Goal: Obtain resource: Obtain resource

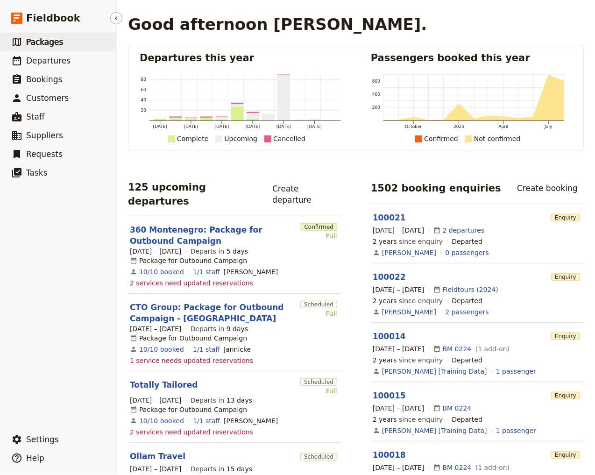
click at [63, 48] on link "​ Packages" at bounding box center [58, 42] width 116 height 19
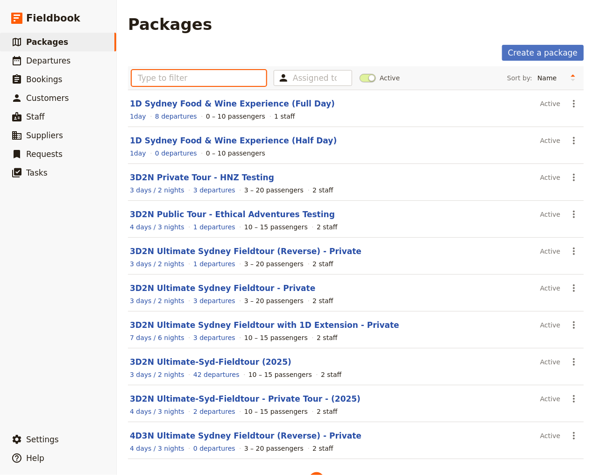
click at [198, 79] on input "text" at bounding box center [199, 78] width 134 height 16
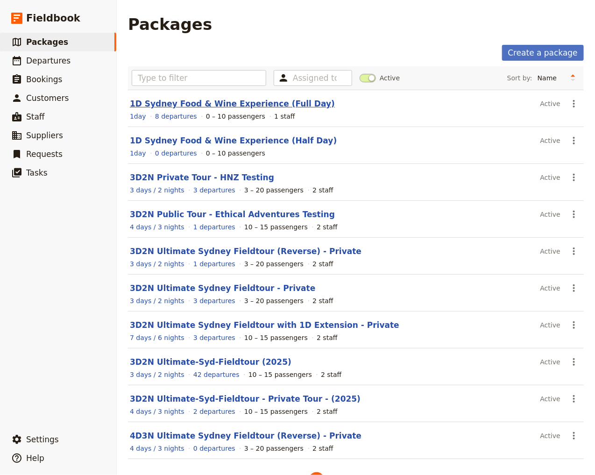
click at [258, 105] on link "1D Sydney Food & Wine Experience (Full Day)" at bounding box center [232, 103] width 205 height 9
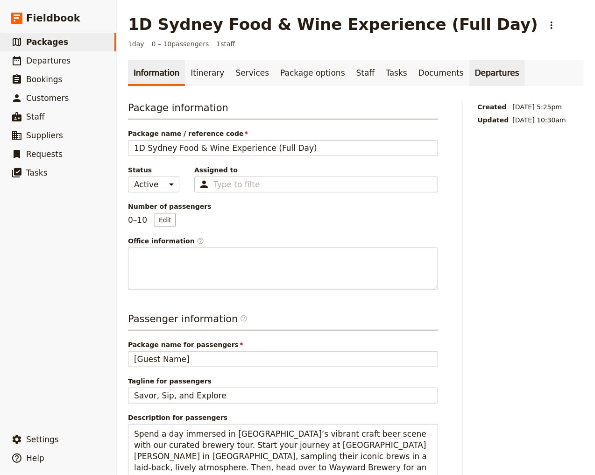
click at [469, 78] on link "Departures" at bounding box center [497, 73] width 56 height 26
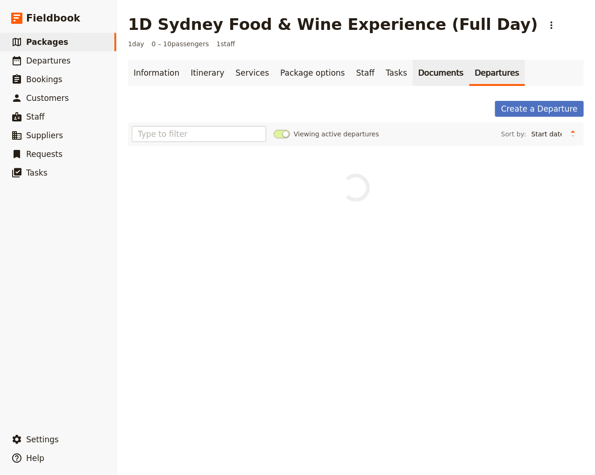
click at [413, 71] on link "Documents" at bounding box center [441, 73] width 56 height 26
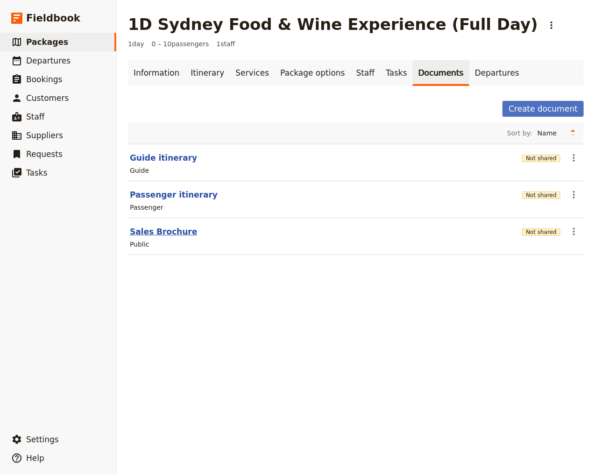
click at [163, 232] on button "Sales Brochure" at bounding box center [163, 231] width 67 height 11
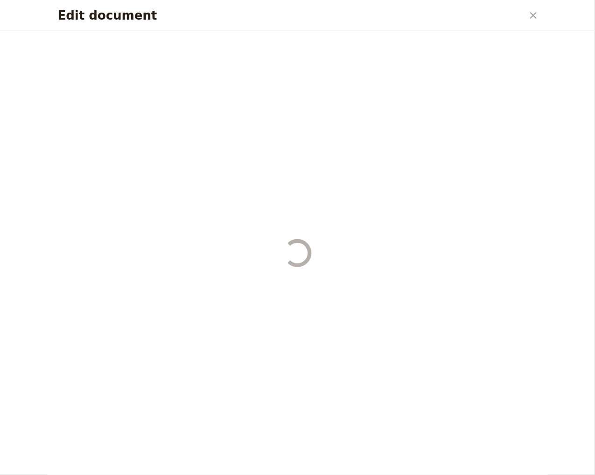
select select "DEFAULT"
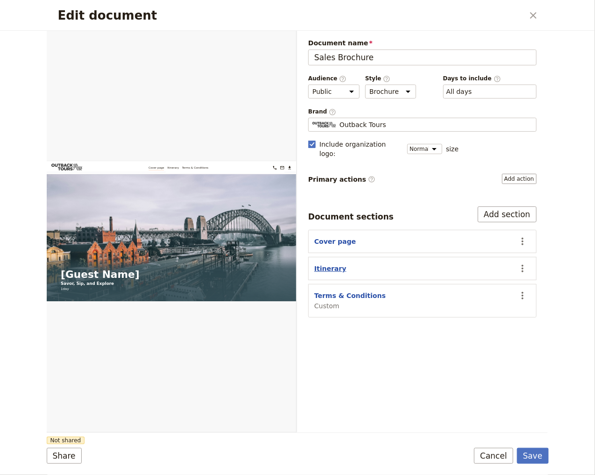
click at [336, 264] on button "Itinerary" at bounding box center [330, 268] width 32 height 9
select select "ITINERARY"
